Goal: Find specific page/section: Find specific page/section

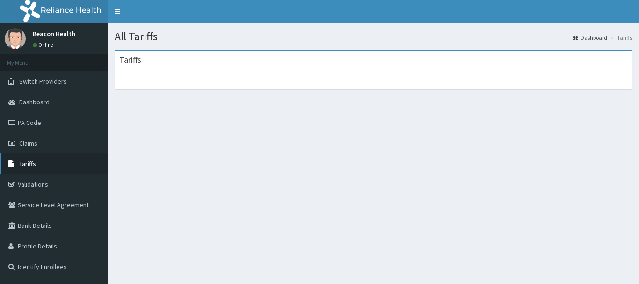
click at [35, 165] on span "Tariffs" at bounding box center [27, 163] width 17 height 8
click at [45, 166] on link "Tariffs" at bounding box center [54, 163] width 108 height 21
drag, startPoint x: 157, startPoint y: 65, endPoint x: 207, endPoint y: 59, distance: 50.4
drag, startPoint x: 207, startPoint y: 59, endPoint x: 174, endPoint y: 102, distance: 54.3
click at [174, 102] on section "Tariffs" at bounding box center [373, 101] width 531 height 117
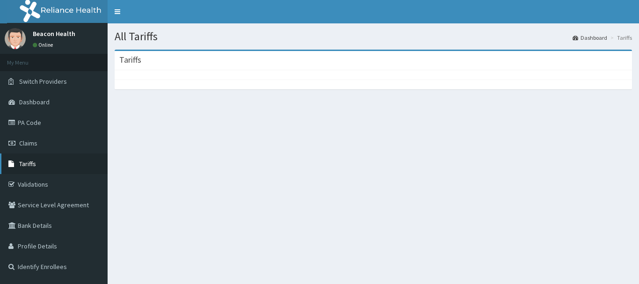
click at [52, 166] on link "Tariffs" at bounding box center [54, 163] width 108 height 21
